Goal: Contribute content

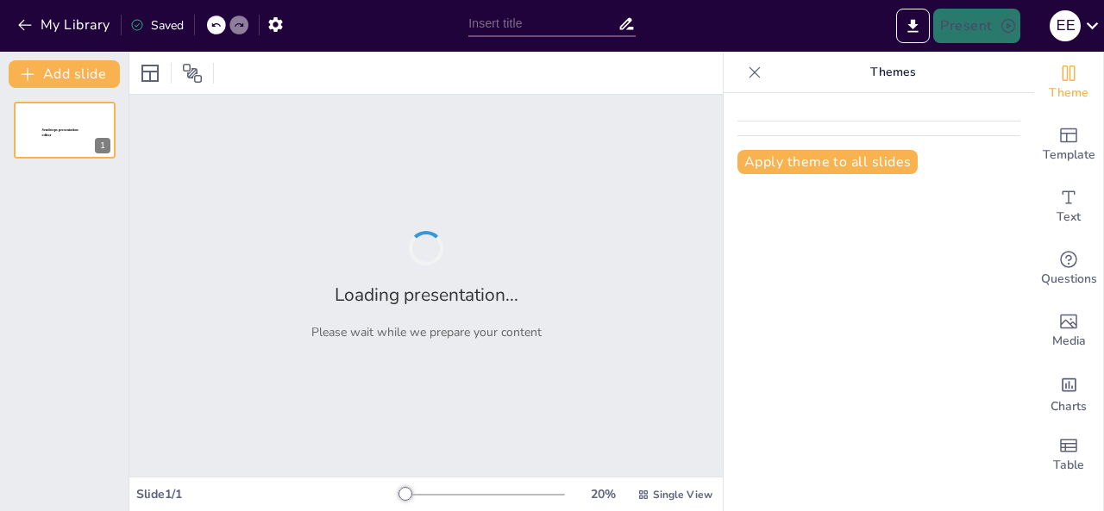
type input "La Importancia del Proceso Administrativo en la Gestión Organizacional"
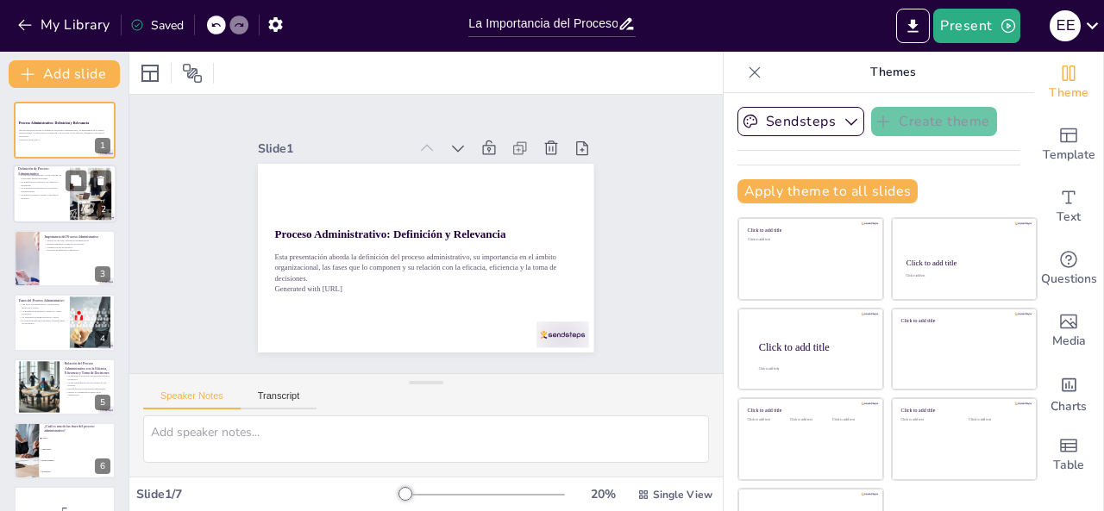
checkbox input "true"
click at [78, 195] on div at bounding box center [90, 194] width 93 height 53
type textarea "Lo ipsumdolor sit ametcon adipiscingelit sedd ei temporin ut laboreetdol magnaa…"
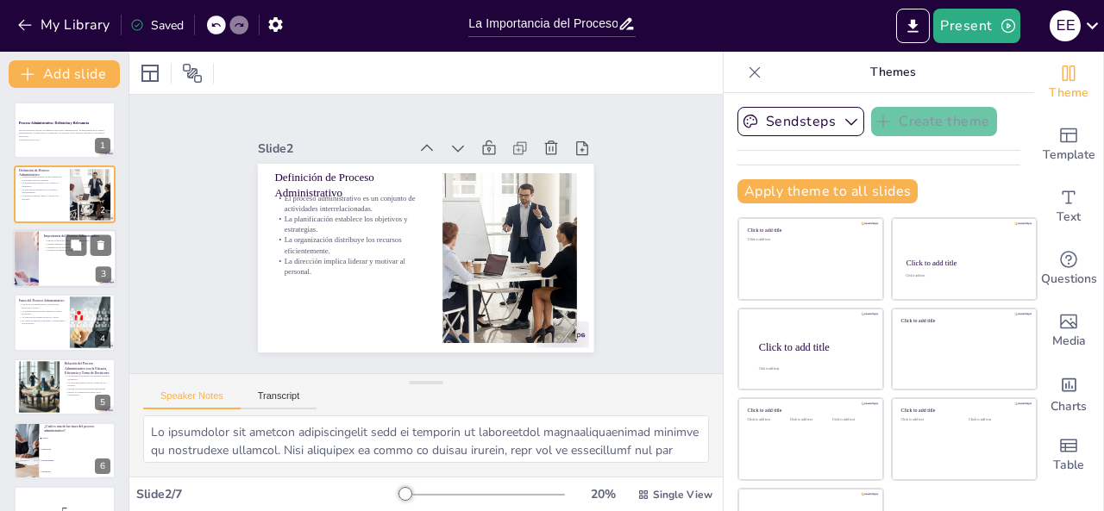
checkbox input "true"
click at [50, 256] on div at bounding box center [64, 258] width 103 height 59
type textarea "Lo ipsumd si am consecte a elitseddoe te in utlabore etdolor mag aliquae admini…"
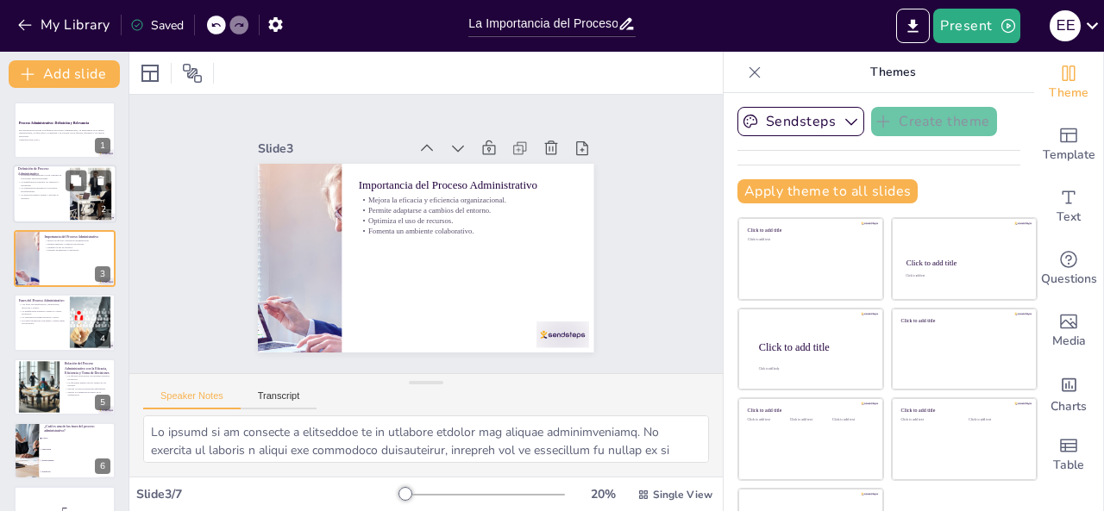
checkbox input "true"
click at [61, 209] on div at bounding box center [64, 195] width 103 height 59
type textarea "Lo ipsumdolor sit ametcon adipiscingelit sedd ei temporin ut laboreetdol magnaa…"
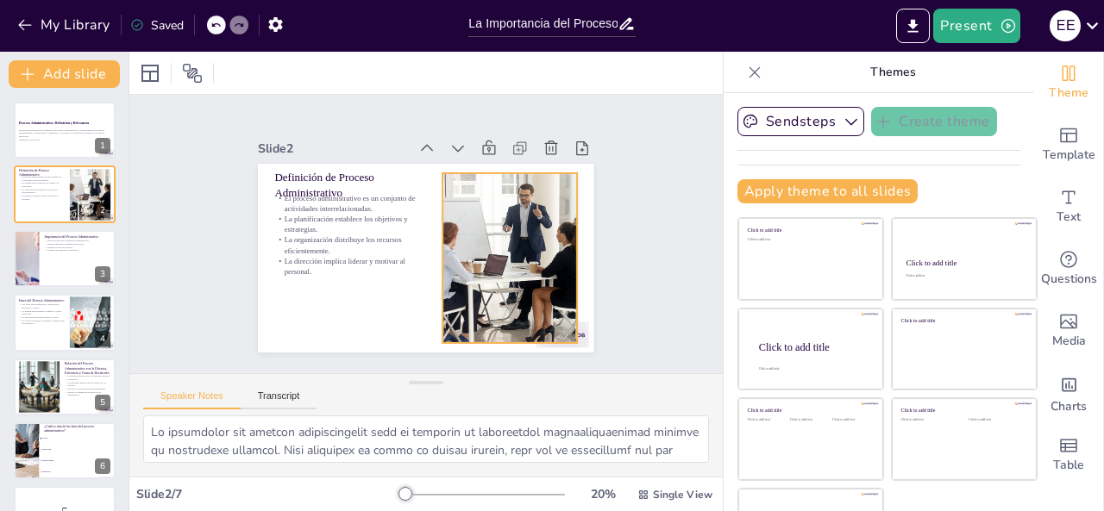
click at [478, 223] on div at bounding box center [431, 147] width 229 height 330
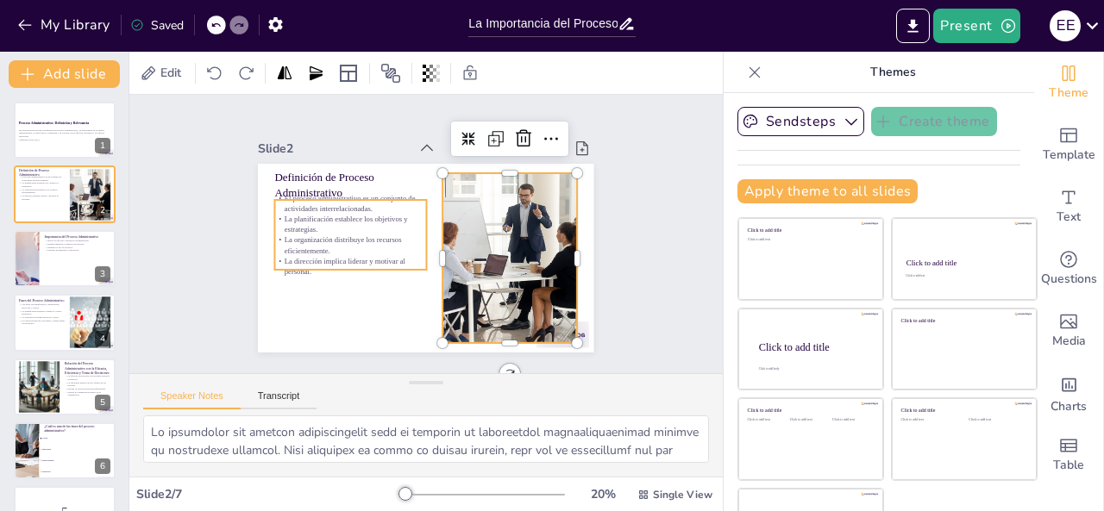
click at [410, 233] on p "La organización distribuye los recursos eficientemente." at bounding box center [468, 170] width 116 height 126
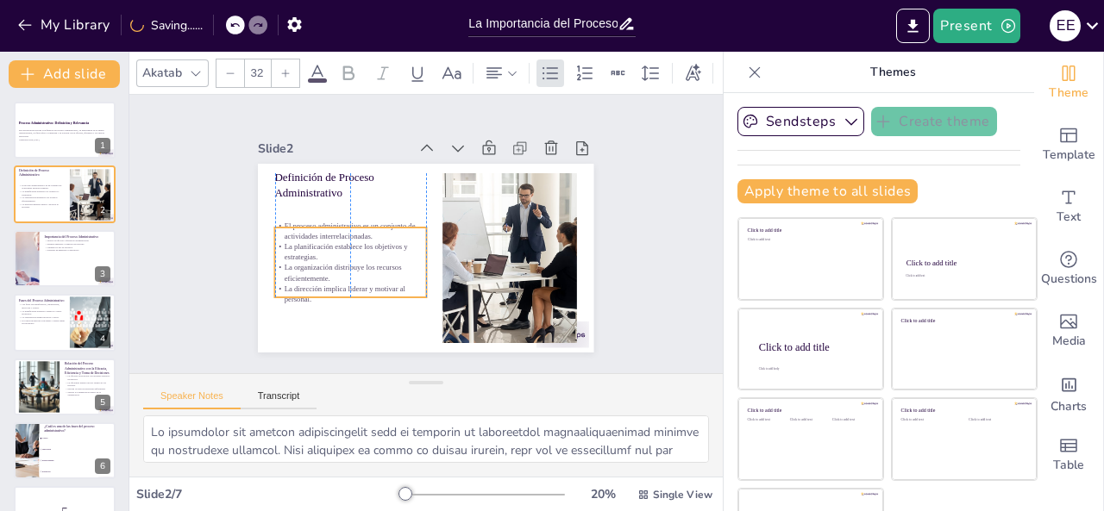
drag, startPoint x: 333, startPoint y: 218, endPoint x: 332, endPoint y: 246, distance: 27.6
click at [397, 234] on p "La planificación establece los objetivos y estrategias." at bounding box center [407, 158] width 21 height 151
click at [613, 213] on div "Slide 1 Proceso Administrativo: Definición y Relevancia Esta presentación abord…" at bounding box center [425, 234] width 491 height 392
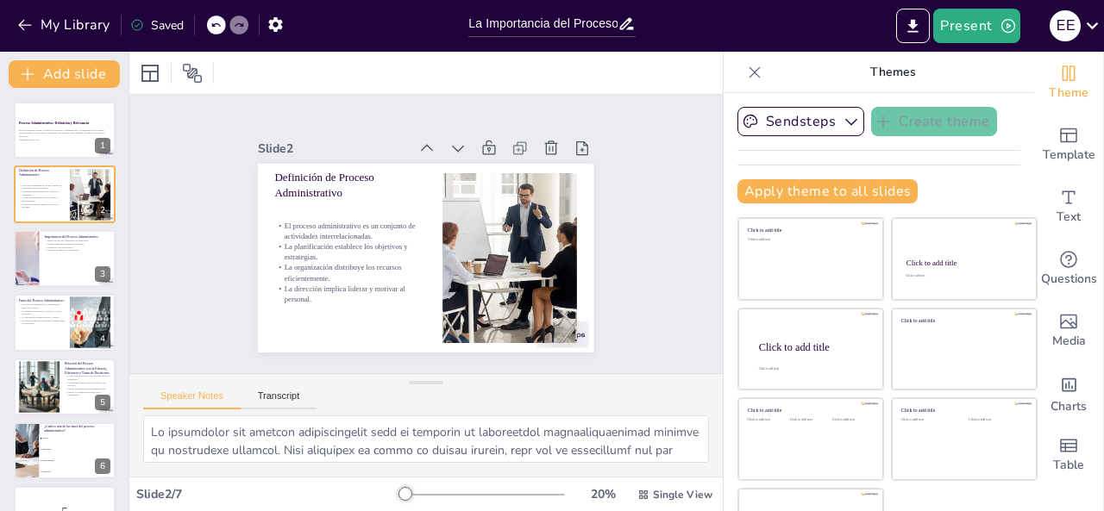
checkbox input "true"
click at [168, 28] on div "Saved" at bounding box center [156, 25] width 53 height 16
click at [1097, 11] on div "Present E E" at bounding box center [874, 26] width 460 height 34
click at [1088, 23] on icon at bounding box center [1092, 25] width 12 height 7
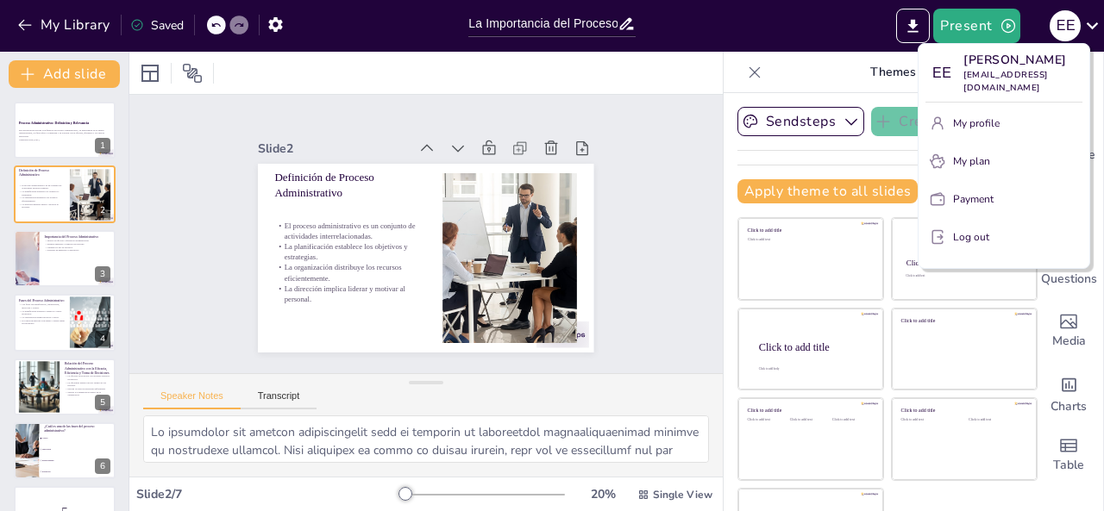
click at [802, 22] on div at bounding box center [552, 255] width 1104 height 511
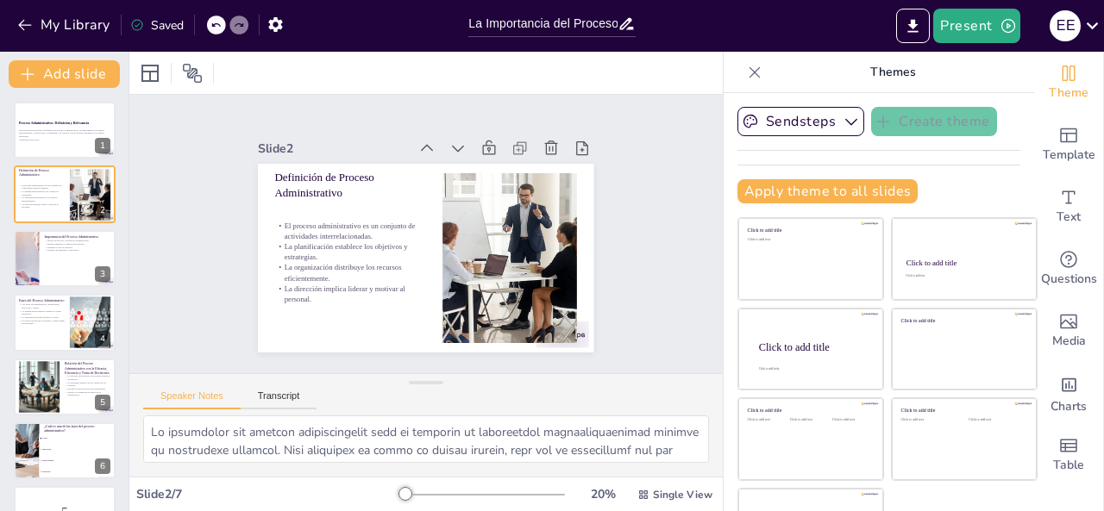
click at [979, 146] on div "Sendsteps Create theme Apply theme to all slides Click to add title Click to ad…" at bounding box center [878, 162] width 283 height 110
